Goal: Task Accomplishment & Management: Use online tool/utility

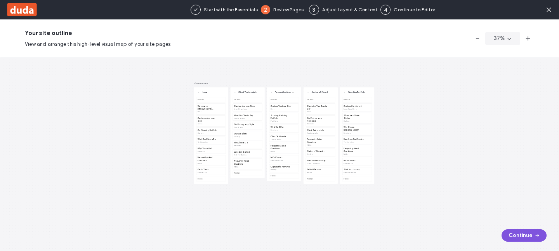
click at [516, 237] on button "Continue" at bounding box center [524, 235] width 45 height 12
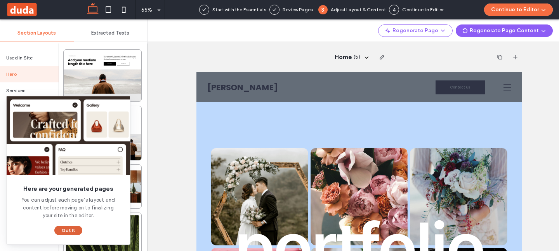
click at [70, 228] on button "Got It" at bounding box center [68, 230] width 28 height 9
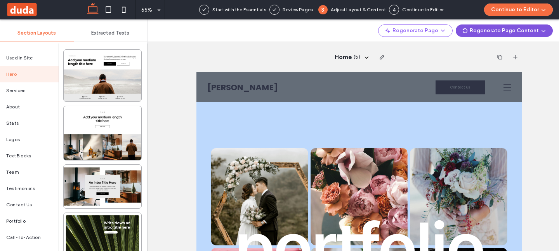
click at [521, 31] on button "Regenerate Page Content" at bounding box center [504, 30] width 97 height 12
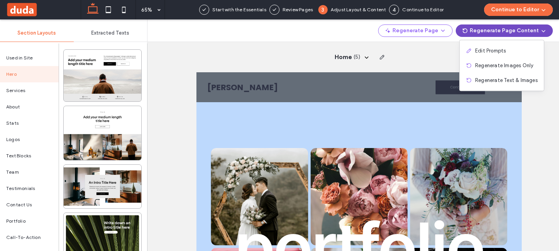
click at [398, 54] on div "Home ( 5 )" at bounding box center [359, 57] width 325 height 30
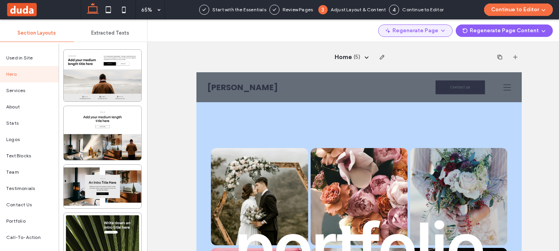
click at [418, 29] on button "Regenerate Page" at bounding box center [415, 30] width 75 height 12
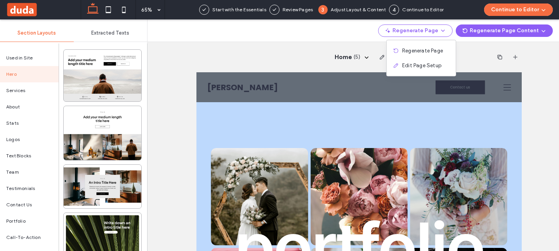
click at [316, 42] on div "Home ( 5 )" at bounding box center [359, 57] width 325 height 30
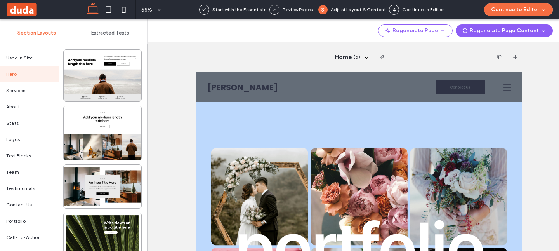
click at [188, 57] on div "Home ( 5 )" at bounding box center [309, 134] width 500 height 231
click at [170, 55] on div "Home ( 5 )" at bounding box center [309, 134] width 500 height 231
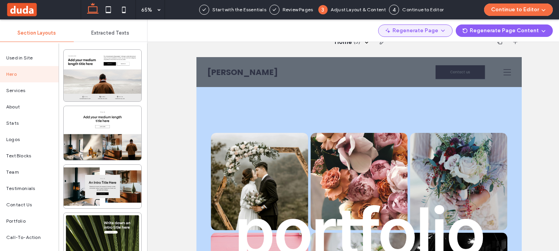
click at [430, 33] on button "Regenerate Page" at bounding box center [415, 30] width 75 height 12
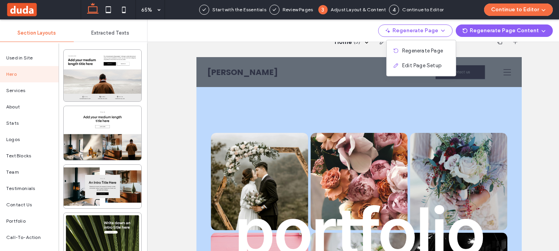
click at [274, 33] on div "Regenerate Page Regenerate Page Content" at bounding box center [354, 30] width 412 height 23
